Goal: Information Seeking & Learning: Learn about a topic

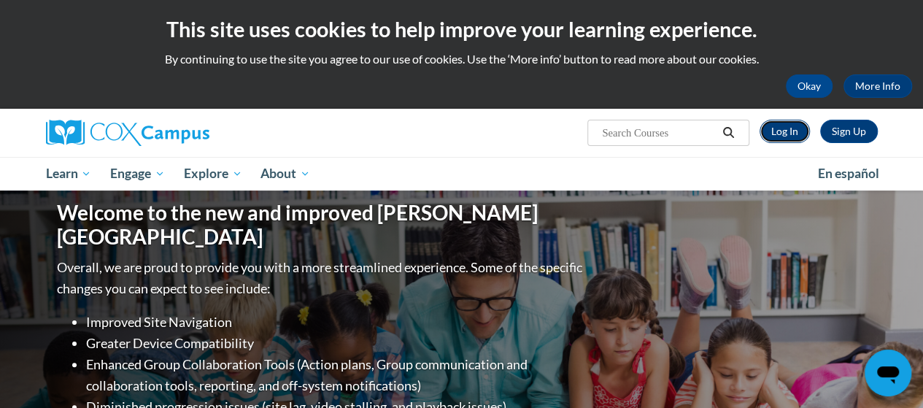
click at [777, 139] on link "Log In" at bounding box center [785, 131] width 50 height 23
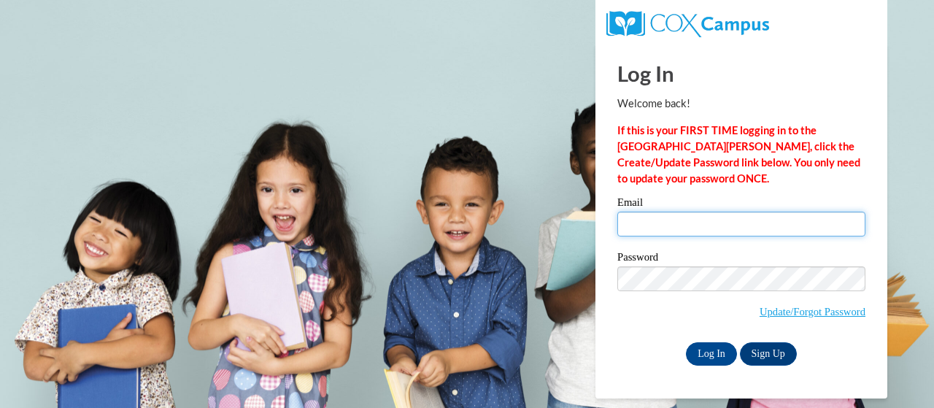
click at [639, 223] on input "Email" at bounding box center [741, 224] width 248 height 25
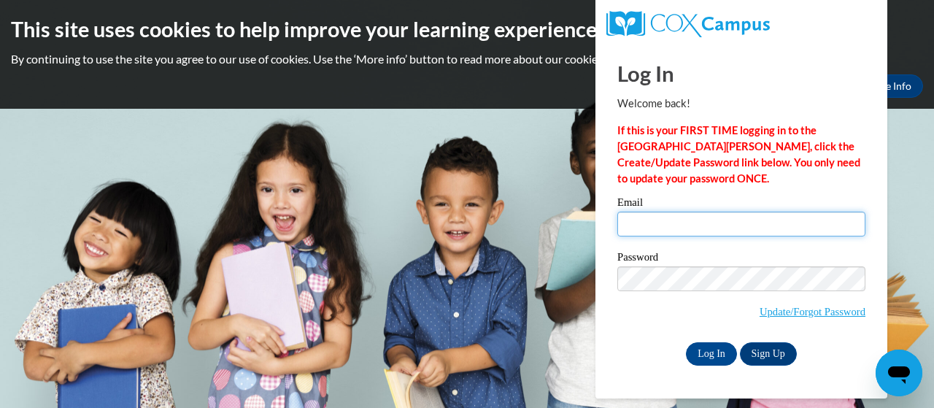
type input "[EMAIL_ADDRESS][DOMAIN_NAME]"
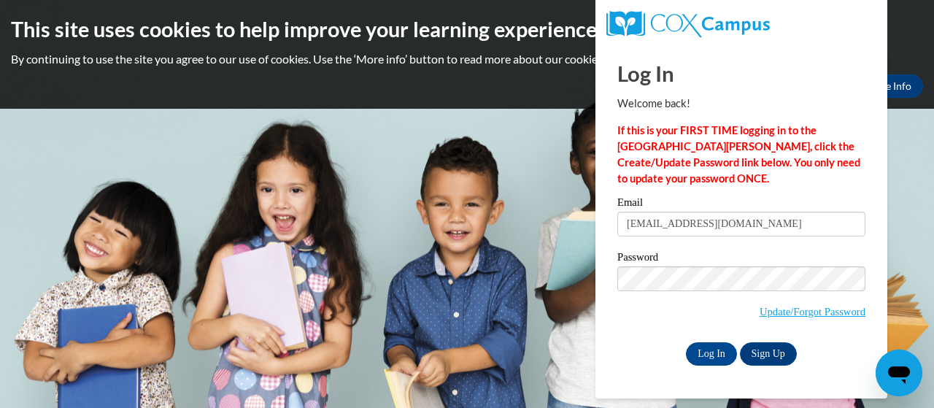
click at [716, 253] on label "Password" at bounding box center [741, 259] width 248 height 15
click at [716, 349] on input "Log In" at bounding box center [711, 353] width 51 height 23
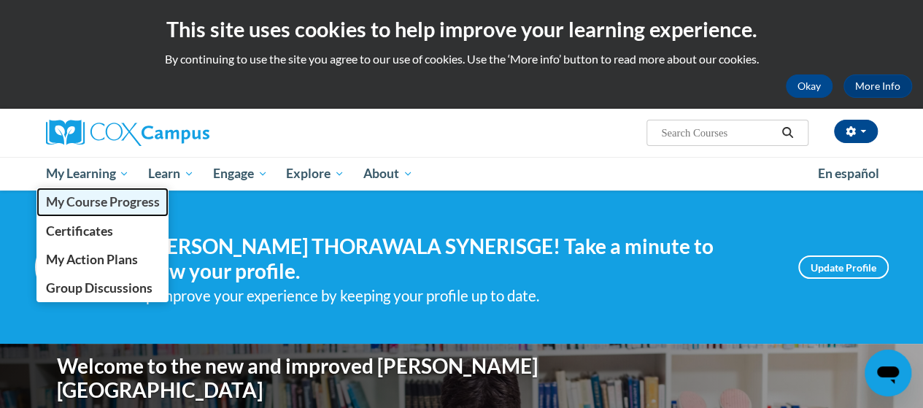
click at [114, 207] on span "My Course Progress" at bounding box center [102, 201] width 114 height 15
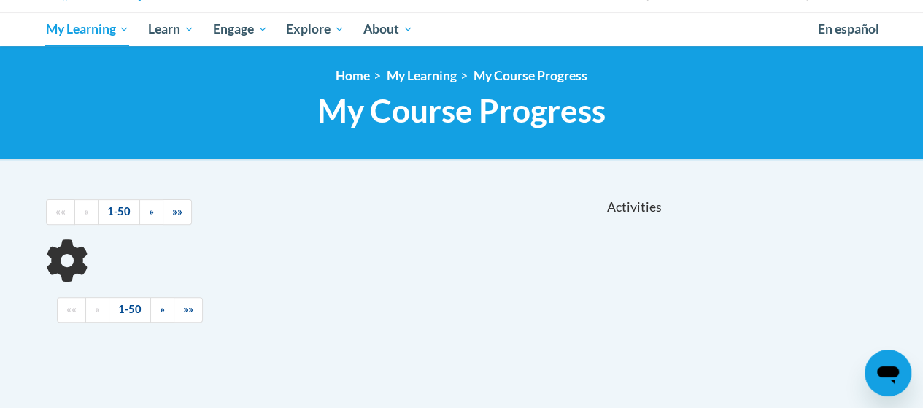
scroll to position [153, 0]
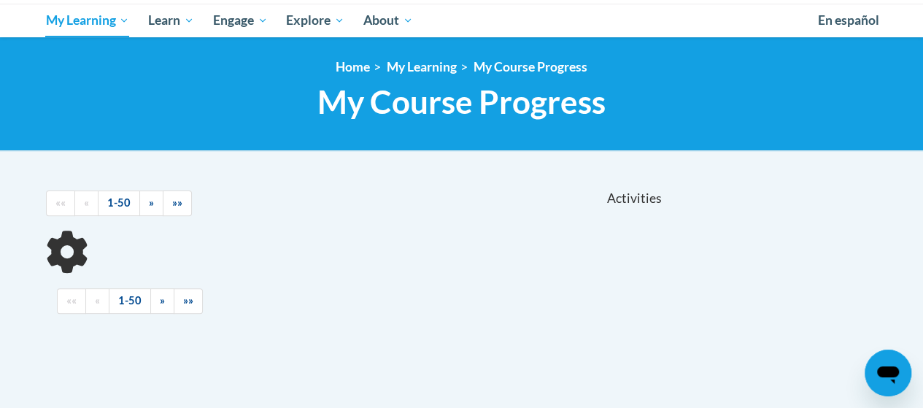
click at [922, 208] on html "This site uses cookies to help improve your learning experience. By continuing …" at bounding box center [461, 51] width 923 height 408
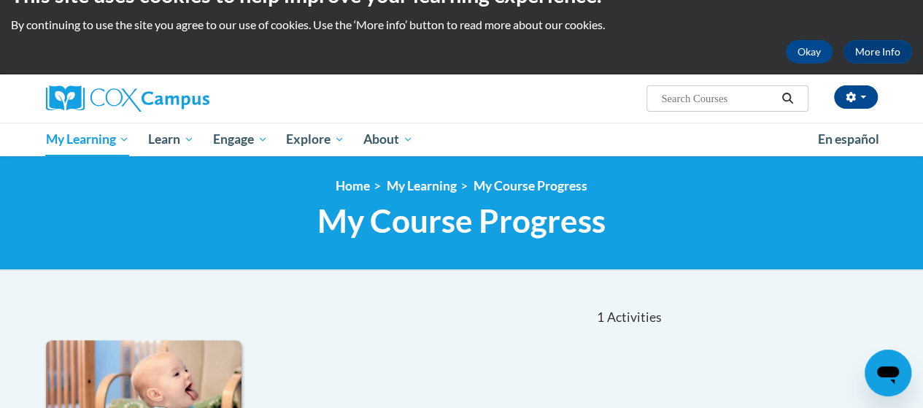
scroll to position [0, 0]
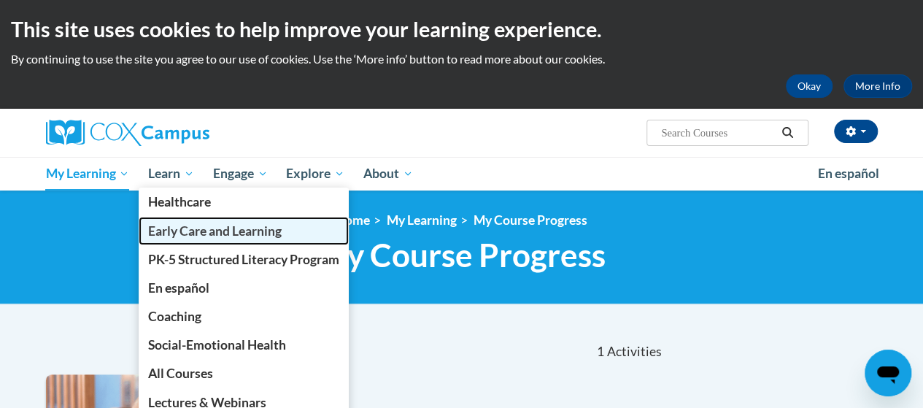
click at [220, 236] on span "Early Care and Learning" at bounding box center [215, 230] width 134 height 15
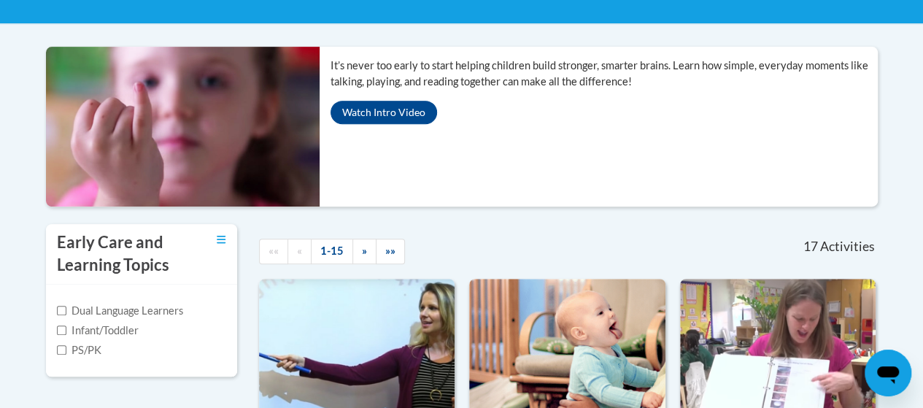
scroll to position [388, 0]
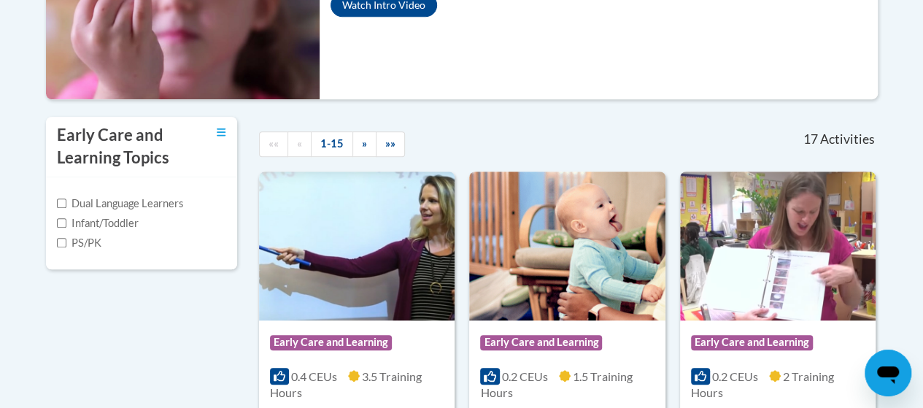
click at [109, 218] on label "Infant/Toddler" at bounding box center [98, 223] width 82 height 16
click at [66, 218] on input "Infant/Toddler" at bounding box center [61, 222] width 9 height 9
checkbox input "true"
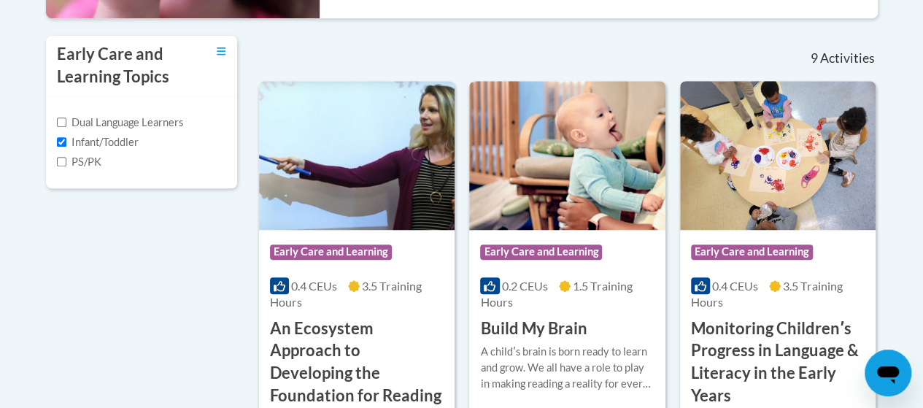
scroll to position [455, 0]
